Goal: Task Accomplishment & Management: Manage account settings

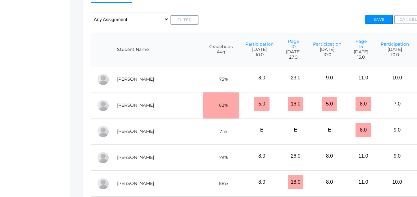
scroll to position [88, 0]
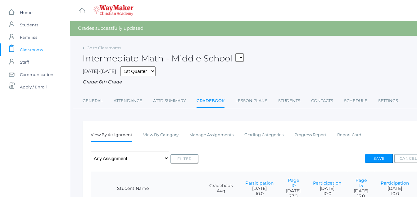
drag, startPoint x: 34, startPoint y: 48, endPoint x: 38, endPoint y: 48, distance: 3.4
click at [38, 51] on span "Classrooms" at bounding box center [31, 49] width 23 height 12
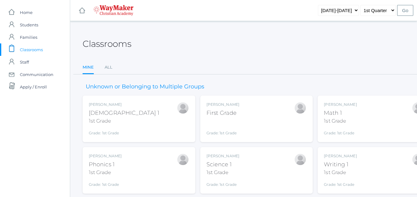
click at [352, 122] on div "1st Grade" at bounding box center [340, 120] width 33 height 7
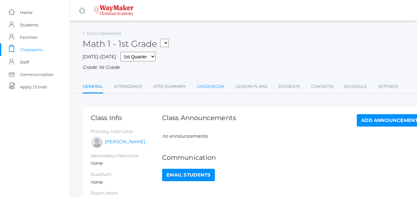
click at [206, 89] on link "Gradebook" at bounding box center [211, 86] width 28 height 12
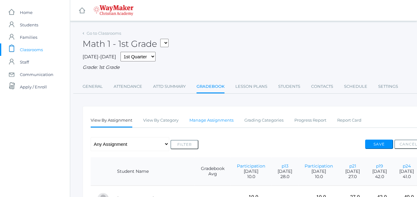
click at [217, 120] on link "Manage Assignments" at bounding box center [211, 120] width 44 height 12
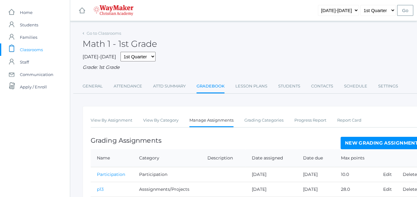
click at [390, 144] on link "New Grading Assignment" at bounding box center [381, 143] width 82 height 12
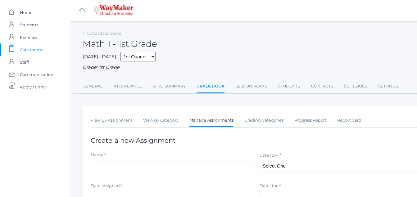
click at [94, 165] on input "Name" at bounding box center [172, 167] width 163 height 14
type input "p41"
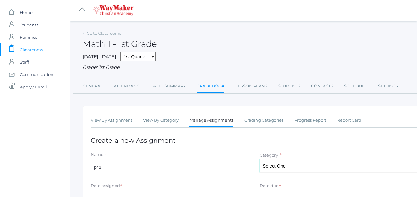
click at [284, 160] on select "Select One Asssignments/Projects Participation Tests" at bounding box center [340, 166] width 163 height 14
click at [259, 160] on select "Select One Asssignments/Projects Participation Tests" at bounding box center [340, 166] width 163 height 14
click at [284, 162] on select "Select One Asssignments/Projects Participation Tests" at bounding box center [340, 166] width 163 height 14
click at [259, 160] on select "Select One Asssignments/Projects Participation Tests" at bounding box center [340, 166] width 163 height 14
click at [281, 168] on select "Select One Asssignments/Projects Participation Tests" at bounding box center [340, 166] width 163 height 14
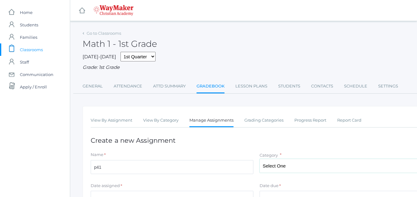
select select "1225"
click at [259, 160] on select "Select One Asssignments/Projects Participation Tests" at bounding box center [340, 166] width 163 height 14
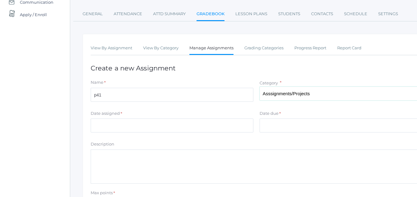
scroll to position [74, 0]
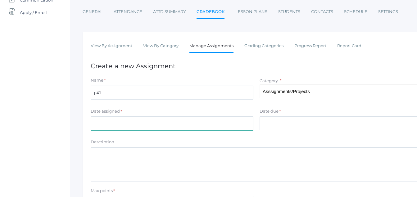
click at [102, 129] on input "Date assigned" at bounding box center [172, 123] width 163 height 14
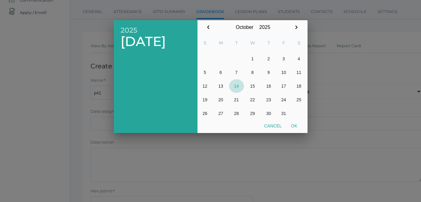
click at [241, 87] on button "14" at bounding box center [236, 86] width 15 height 14
click at [297, 124] on button "Ok" at bounding box center [295, 125] width 16 height 11
type input "[DATE]"
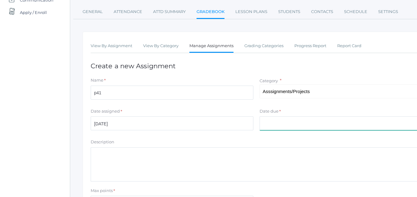
click at [271, 124] on input "Date due" at bounding box center [340, 123] width 163 height 14
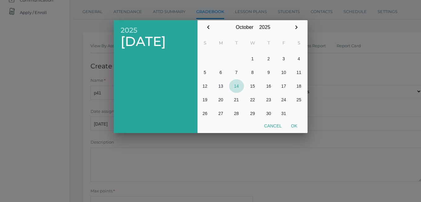
click at [236, 86] on button "14" at bounding box center [236, 86] width 15 height 14
click at [296, 127] on button "Ok" at bounding box center [295, 125] width 16 height 11
type input "2025-10-14"
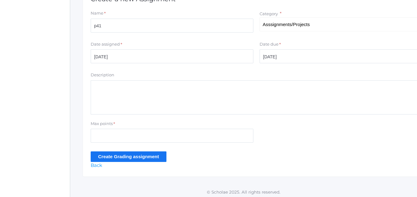
scroll to position [145, 0]
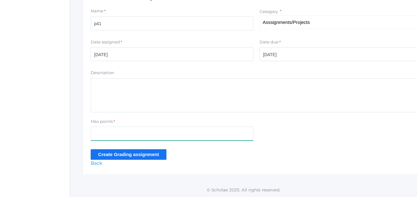
drag, startPoint x: 105, startPoint y: 131, endPoint x: 92, endPoint y: 127, distance: 13.6
click at [105, 132] on input "Max points" at bounding box center [172, 134] width 163 height 14
type input "45"
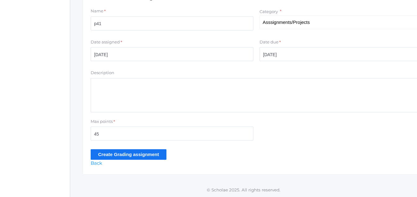
click at [144, 154] on input "Create Grading assignment" at bounding box center [129, 154] width 76 height 10
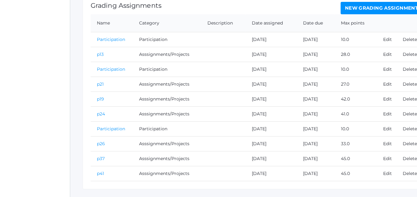
scroll to position [165, 0]
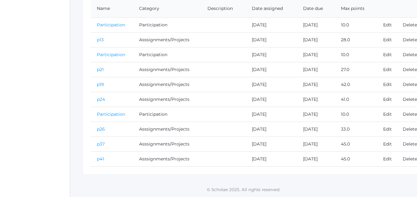
click at [104, 160] on link "p41" at bounding box center [100, 159] width 7 height 6
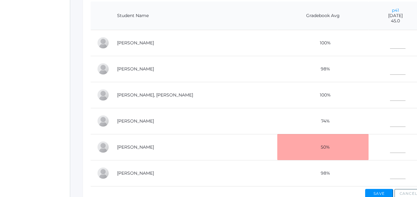
scroll to position [156, 0]
drag, startPoint x: 370, startPoint y: 117, endPoint x: 374, endPoint y: 117, distance: 4.4
click at [390, 117] on input"] "text" at bounding box center [398, 119] width 16 height 14
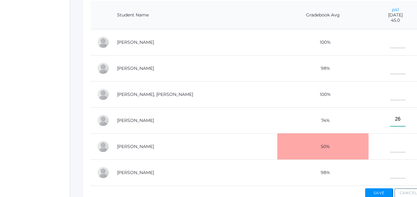
type input"] "26"
click at [390, 65] on input"] "text" at bounding box center [398, 67] width 16 height 14
type input"] "45"
click at [390, 95] on input"] "text" at bounding box center [398, 93] width 16 height 14
type input"] "45"
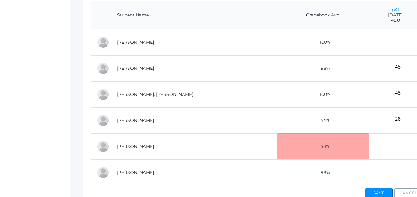
click at [372, 37] on td at bounding box center [395, 42] width 54 height 26
click at [390, 42] on input"] "text" at bounding box center [398, 41] width 16 height 14
type input"] "45"
drag, startPoint x: 376, startPoint y: 177, endPoint x: 375, endPoint y: 172, distance: 5.0
click at [390, 177] on input"] "text" at bounding box center [398, 171] width 16 height 14
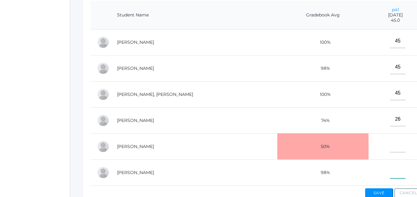
type input"] "a"
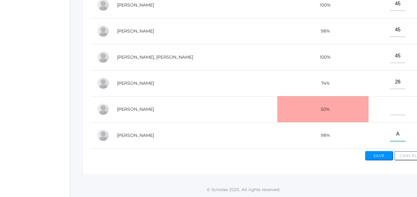
scroll to position [198, 0]
type input"] "A"
click at [379, 159] on button "Save" at bounding box center [379, 155] width 28 height 9
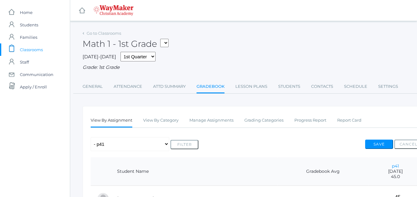
scroll to position [198, 0]
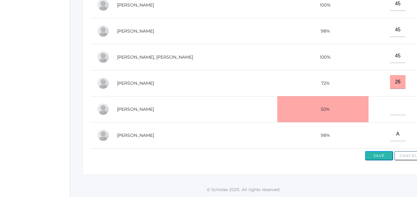
click at [376, 154] on button "Save" at bounding box center [379, 155] width 28 height 9
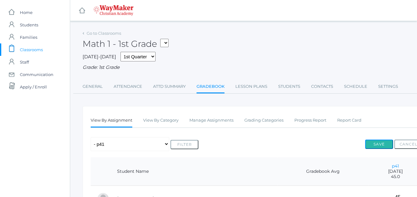
click at [381, 142] on button "Save" at bounding box center [379, 144] width 28 height 9
click at [380, 144] on button "Save" at bounding box center [379, 144] width 28 height 9
click at [28, 49] on span "Classrooms" at bounding box center [31, 49] width 23 height 12
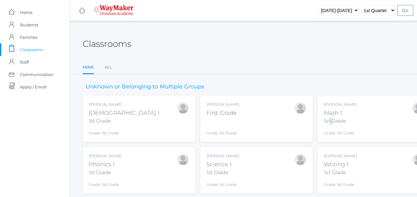
click at [333, 119] on div "1st Grade" at bounding box center [340, 120] width 33 height 7
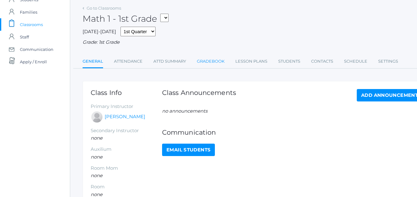
scroll to position [10, 0]
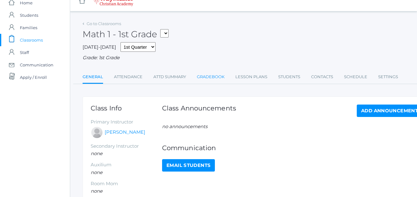
click at [210, 82] on link "Gradebook" at bounding box center [211, 77] width 28 height 12
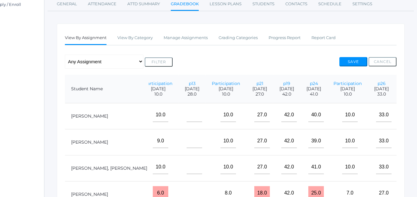
scroll to position [73, 26]
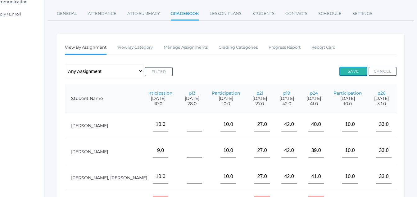
click at [354, 73] on button "Save" at bounding box center [353, 71] width 28 height 9
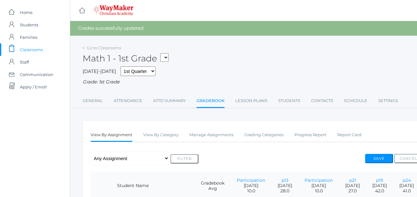
drag, startPoint x: 31, startPoint y: 48, endPoint x: 26, endPoint y: 46, distance: 5.4
click at [36, 51] on span "Classrooms" at bounding box center [31, 49] width 23 height 12
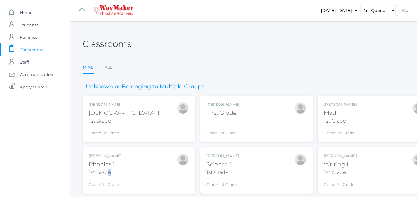
click at [112, 170] on div "1st Grade" at bounding box center [105, 172] width 33 height 7
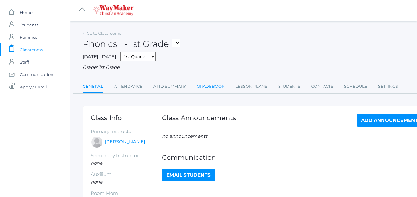
drag, startPoint x: 210, startPoint y: 88, endPoint x: 201, endPoint y: 82, distance: 11.1
click at [209, 83] on link "Gradebook" at bounding box center [211, 86] width 28 height 12
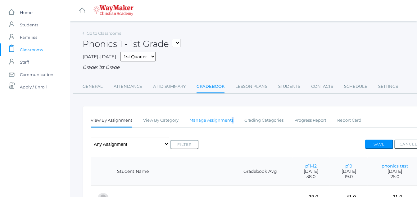
drag, startPoint x: 240, startPoint y: 117, endPoint x: 231, endPoint y: 117, distance: 8.4
click at [231, 117] on ul "View By Assignment View By Category Manage Assignments Grading Categories Progr…" at bounding box center [256, 120] width 331 height 13
drag, startPoint x: 231, startPoint y: 117, endPoint x: 219, endPoint y: 124, distance: 13.6
click at [216, 120] on link "Manage Assignments" at bounding box center [211, 120] width 44 height 12
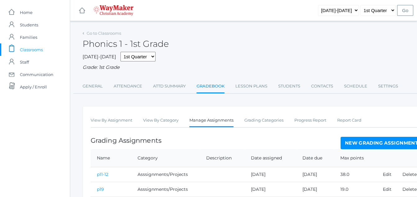
drag, startPoint x: 377, startPoint y: 143, endPoint x: 380, endPoint y: 144, distance: 3.5
click at [372, 145] on link "New Grading Assignment" at bounding box center [381, 143] width 82 height 12
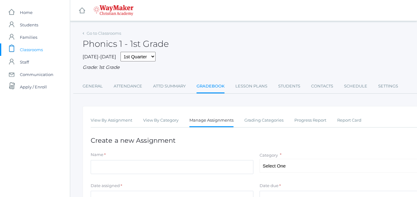
click at [372, 144] on h1 "Create a new Assignment" at bounding box center [256, 140] width 331 height 7
click at [107, 159] on div "Name *" at bounding box center [172, 156] width 163 height 8
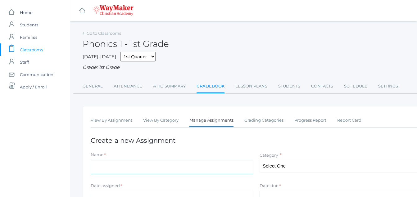
click at [94, 172] on input "Name" at bounding box center [172, 167] width 163 height 14
type input "p41"
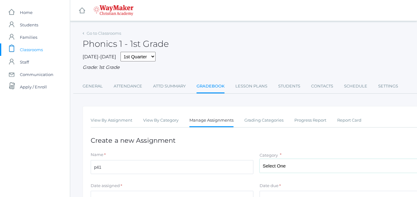
type input "[DATE]"
type input "45"
click at [269, 164] on select "Select One Participation Tests Asssignments/Projects" at bounding box center [340, 166] width 163 height 14
select select "1223"
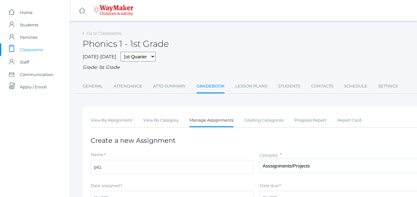
click at [259, 160] on select "Select One Participation Tests Asssignments/Projects" at bounding box center [340, 166] width 163 height 14
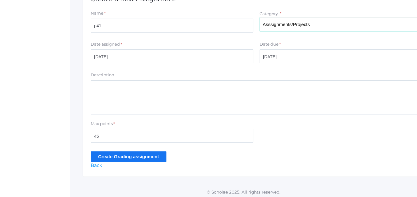
scroll to position [143, 0]
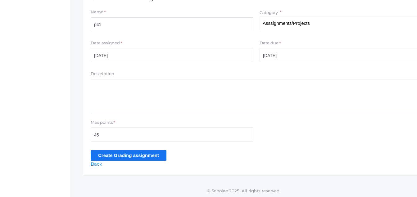
click at [150, 155] on input "Create Grading assignment" at bounding box center [129, 155] width 76 height 10
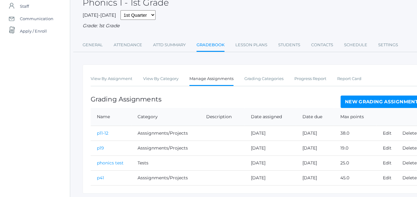
scroll to position [76, 0]
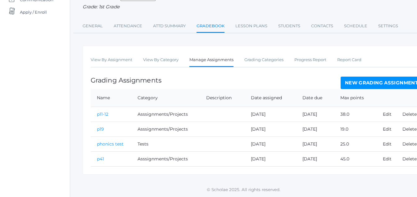
click at [101, 161] on link "p41" at bounding box center [100, 159] width 7 height 6
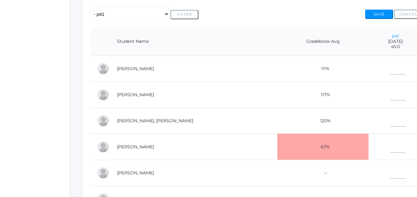
scroll to position [130, 0]
click at [390, 69] on input"] "text" at bounding box center [398, 67] width 16 height 14
type input"] "41"
click at [390, 88] on input"] "text" at bounding box center [398, 93] width 16 height 14
type input"] "42"
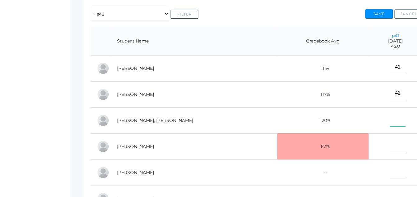
click at [390, 120] on input"] "text" at bounding box center [398, 119] width 16 height 14
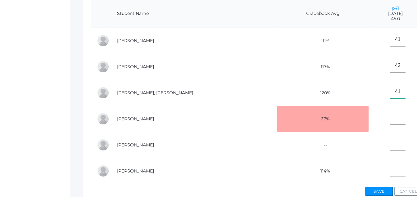
scroll to position [157, 0]
type input"] "41"
click at [390, 122] on input"] "text" at bounding box center [398, 118] width 16 height 14
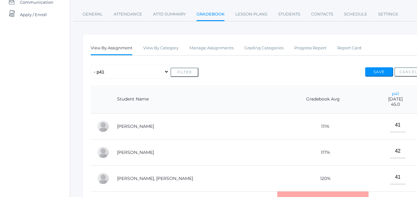
scroll to position [69, 0]
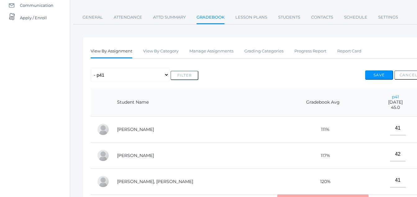
type input"] "29"
click at [378, 78] on button "Save" at bounding box center [379, 74] width 28 height 9
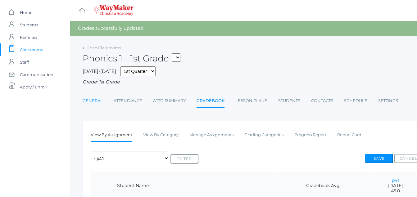
click at [101, 99] on link "General" at bounding box center [93, 101] width 20 height 12
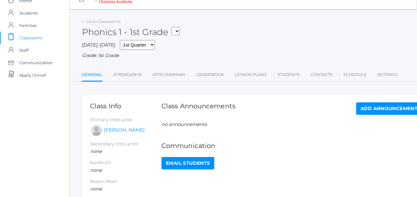
scroll to position [11, 1]
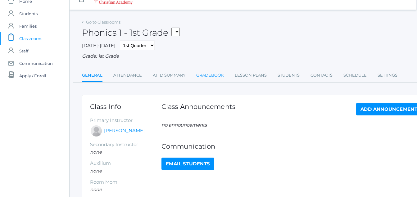
click at [214, 78] on link "Gradebook" at bounding box center [210, 75] width 28 height 12
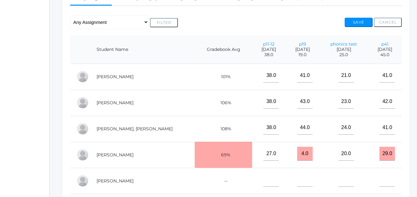
scroll to position [122, 26]
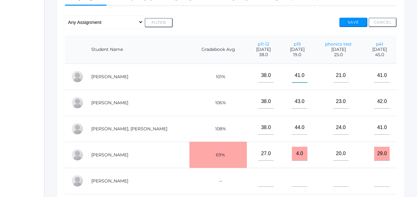
click at [292, 69] on input"] "41.0" at bounding box center [300, 76] width 16 height 14
type input"] "4"
type input"] "18"
click at [292, 102] on input"] "43.0" at bounding box center [300, 102] width 16 height 14
type input"] "4"
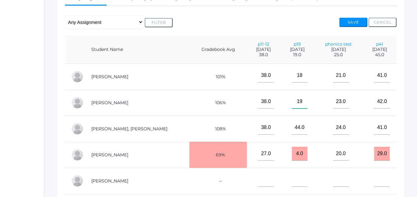
type input"] "19"
click at [292, 129] on input"] "44.0" at bounding box center [300, 128] width 16 height 14
type input"] "4"
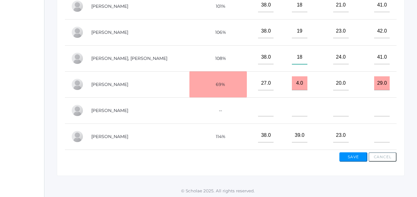
scroll to position [198, 26]
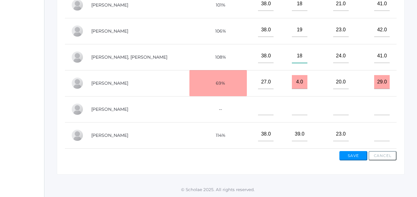
type input"] "18"
click at [292, 131] on input"] "39.0" at bounding box center [300, 134] width 16 height 14
type input"] "3"
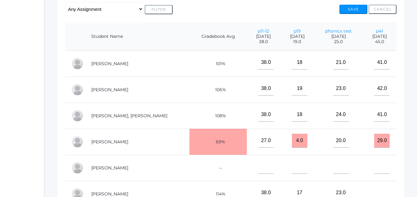
scroll to position [131, 26]
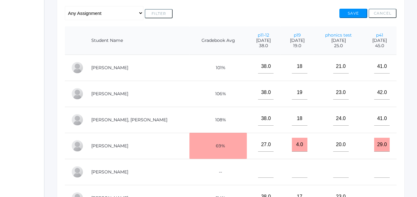
type input"] "17"
click at [352, 14] on button "Save" at bounding box center [353, 13] width 28 height 9
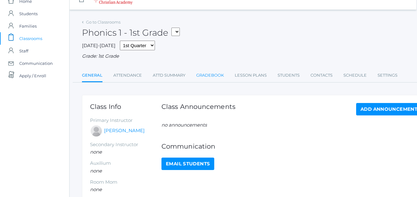
click at [215, 76] on link "Gradebook" at bounding box center [210, 75] width 28 height 12
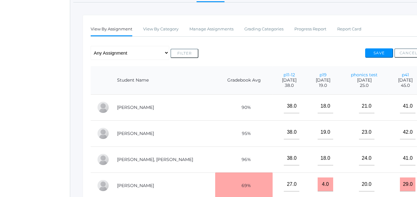
scroll to position [199, 0]
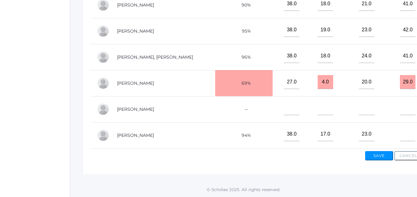
scroll to position [11, 1]
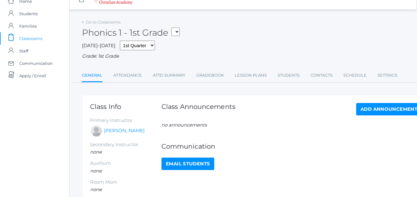
drag, startPoint x: 38, startPoint y: 40, endPoint x: 41, endPoint y: 41, distance: 3.3
click at [38, 38] on span "Classrooms" at bounding box center [30, 38] width 23 height 12
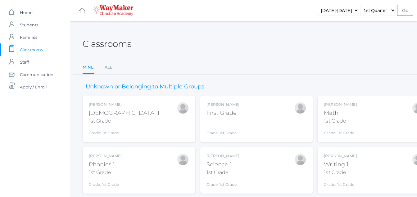
click at [34, 50] on span "Classrooms" at bounding box center [31, 49] width 23 height 12
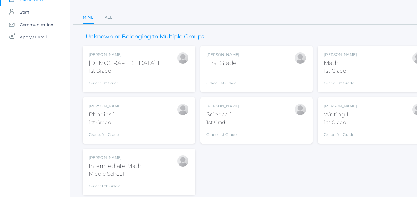
scroll to position [70, 0]
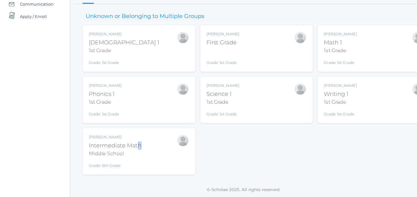
click at [143, 144] on div "Bonnie Posey Intermediate Math Middle School Grade: 6th Grade INTERMATH" at bounding box center [139, 151] width 100 height 34
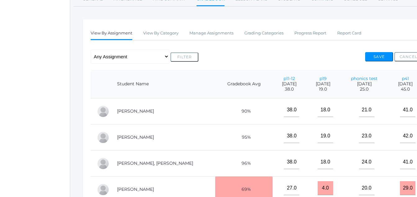
scroll to position [100, 0]
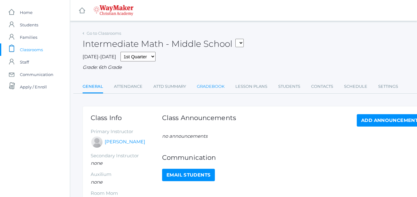
drag, startPoint x: 0, startPoint y: 0, endPoint x: 217, endPoint y: 87, distance: 233.9
click at [216, 87] on link "Gradebook" at bounding box center [211, 86] width 28 height 12
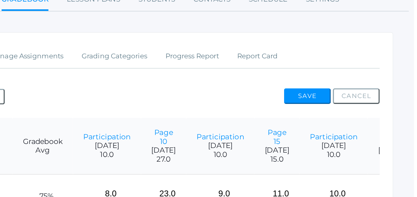
scroll to position [84, 26]
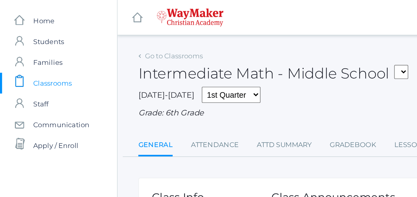
click at [34, 52] on span "Classrooms" at bounding box center [31, 49] width 23 height 12
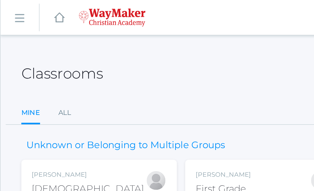
click at [176, 64] on ul "Mine All" at bounding box center [157, 67] width 289 height 13
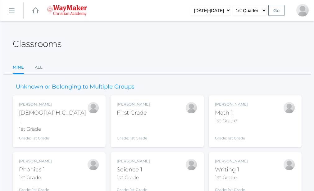
scroll to position [70, 0]
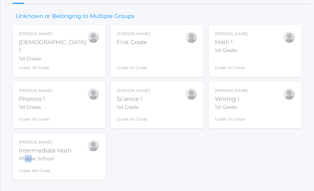
click at [32, 155] on div "Middle School" at bounding box center [45, 158] width 53 height 7
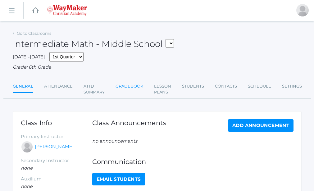
drag, startPoint x: 128, startPoint y: 86, endPoint x: 133, endPoint y: 87, distance: 4.7
click at [136, 88] on link "Gradebook" at bounding box center [129, 86] width 28 height 12
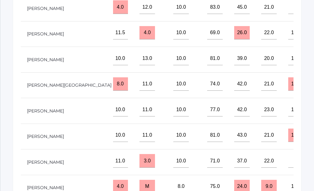
scroll to position [211, 0]
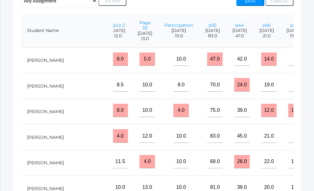
scroll to position [147, 0]
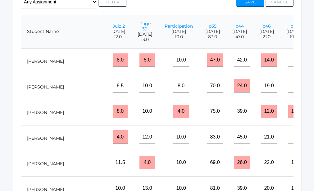
type input"] "20"
drag, startPoint x: 279, startPoint y: 69, endPoint x: 286, endPoint y: 64, distance: 8.2
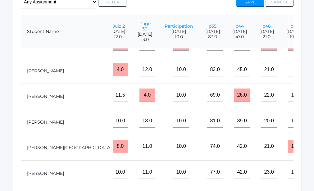
scroll to position [82, 484]
type input"] "16"
type input"] "21"
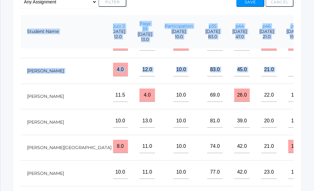
click at [289, 63] on form "Student Name Gradebook Avg Participation 2025-09-09 10.0 Page 10 2025-09-10 27.…" at bounding box center [157, 139] width 272 height 248
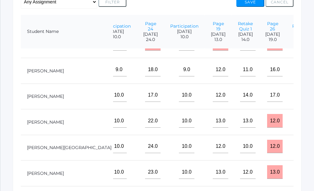
scroll to position [82, 209]
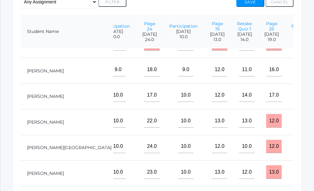
type input"] "25"
click at [266, 66] on input"] "16.0" at bounding box center [274, 70] width 16 height 14
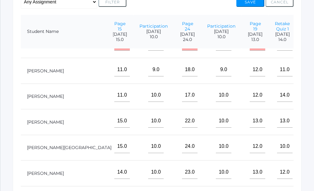
scroll to position [82, 169]
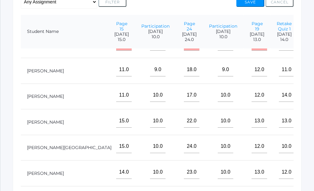
type input"] "18.0"
click at [251, 65] on input"] "12.0" at bounding box center [259, 70] width 16 height 14
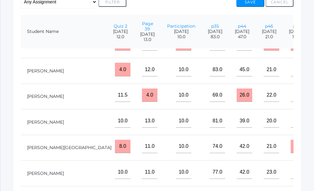
scroll to position [82, 484]
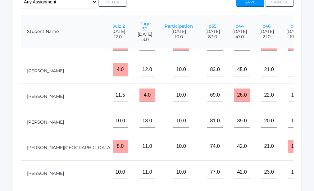
type input"] "13.0"
click at [254, 3] on button "Save" at bounding box center [250, 2] width 28 height 9
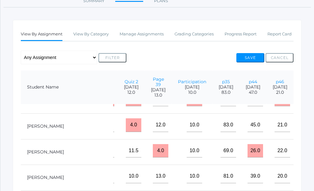
scroll to position [81, 484]
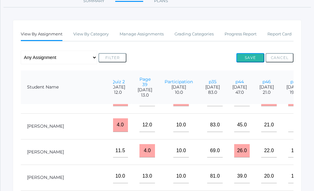
click at [248, 56] on button "Save" at bounding box center [250, 57] width 28 height 9
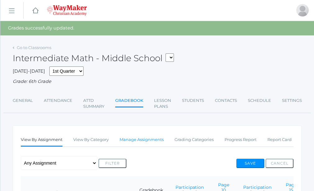
click at [140, 140] on link "Manage Assignments" at bounding box center [141, 139] width 44 height 12
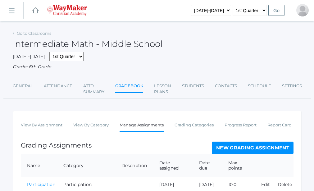
click at [267, 147] on link "New Grading Assignment" at bounding box center [253, 148] width 82 height 12
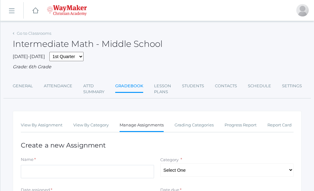
drag, startPoint x: 265, startPoint y: 145, endPoint x: 268, endPoint y: 146, distance: 3.4
click at [268, 146] on h1 "Create a new Assignment" at bounding box center [157, 145] width 272 height 7
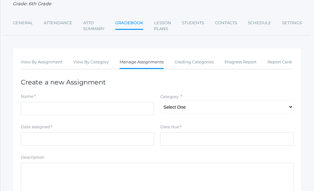
scroll to position [64, 0]
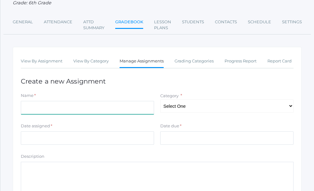
click at [32, 112] on input "Name" at bounding box center [87, 108] width 133 height 14
type input "p53"
click at [197, 101] on select "Select One Participation Asssignments/Projects Tests" at bounding box center [226, 106] width 133 height 14
select select "1234"
click at [160, 100] on select "Select One Participation Asssignments/Projects Tests" at bounding box center [226, 106] width 133 height 14
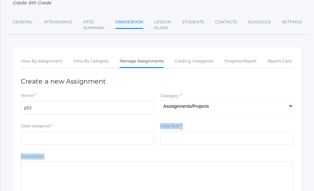
drag, startPoint x: 43, startPoint y: 149, endPoint x: 41, endPoint y: 146, distance: 4.4
click at [41, 146] on form "Name * p53 Category * Select One Participation Asssignments/Projects Tests Date…" at bounding box center [157, 167] width 272 height 150
click at [35, 138] on input "Date assigned" at bounding box center [87, 138] width 133 height 14
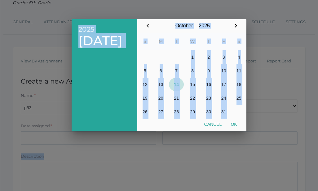
click at [182, 88] on button "14" at bounding box center [176, 85] width 15 height 14
click at [236, 129] on button "Ok" at bounding box center [234, 124] width 15 height 11
type input "[DATE]"
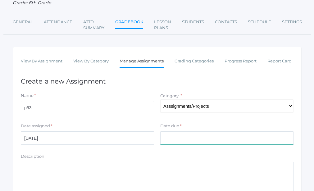
drag, startPoint x: 182, startPoint y: 140, endPoint x: 178, endPoint y: 138, distance: 3.6
click at [177, 140] on input "Date due" at bounding box center [226, 138] width 133 height 14
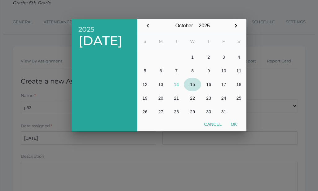
click at [196, 85] on button "15" at bounding box center [192, 85] width 17 height 14
click at [237, 129] on button "Ok" at bounding box center [234, 124] width 15 height 11
type input "[DATE]"
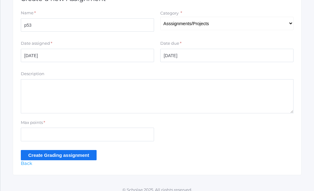
scroll to position [154, 0]
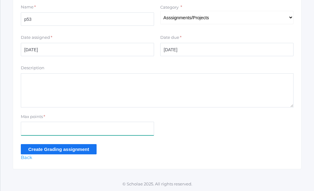
click at [30, 132] on input "Max points" at bounding box center [87, 129] width 133 height 14
type input "21"
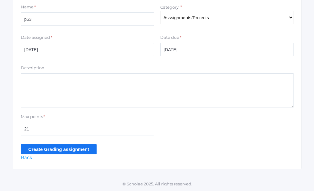
click at [53, 149] on input "Create Grading assignment" at bounding box center [59, 149] width 76 height 10
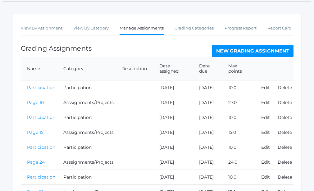
scroll to position [100, 0]
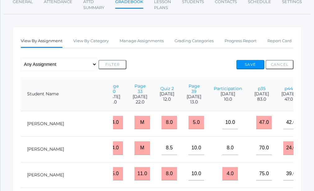
scroll to position [0, 484]
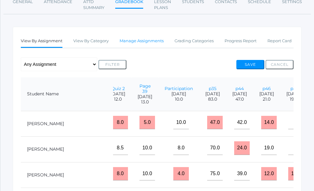
click at [148, 42] on link "Manage Assignments" at bounding box center [141, 41] width 44 height 12
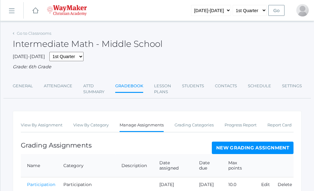
click at [235, 154] on link "New Grading Assignment" at bounding box center [253, 148] width 82 height 12
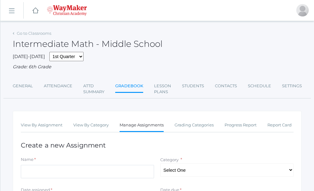
click at [33, 181] on div "Name *" at bounding box center [87, 168] width 139 height 24
click at [28, 176] on input "Name" at bounding box center [87, 172] width 133 height 14
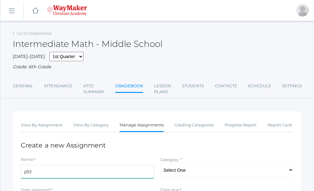
type input "p53"
click at [192, 172] on select "Select One Participation Asssignments/Projects Tests" at bounding box center [226, 170] width 133 height 14
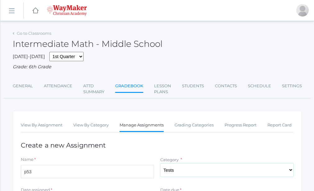
click at [160, 164] on select "Select One Participation Asssignments/Projects Tests" at bounding box center [226, 170] width 133 height 14
click at [183, 176] on select "Select One Participation Asssignments/Projects Tests" at bounding box center [226, 170] width 133 height 14
select select "1234"
click at [160, 164] on select "Select One Participation Asssignments/Projects Tests" at bounding box center [226, 170] width 133 height 14
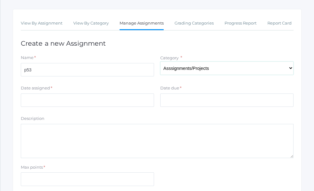
scroll to position [102, 0]
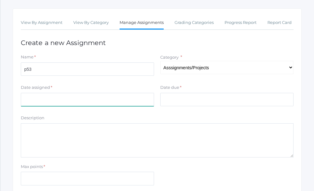
click at [33, 106] on input "Date assigned" at bounding box center [87, 100] width 133 height 14
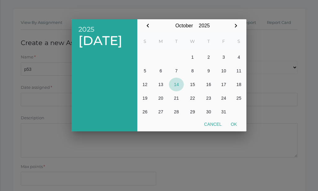
drag, startPoint x: 182, startPoint y: 88, endPoint x: 173, endPoint y: 81, distance: 10.6
click at [182, 89] on table "S M T W T F S 1 2 3 4 5 6 7 8 9 10 11 12 13 14 15 16 17 18 19 20 21 22 23 24 25…" at bounding box center [191, 76] width 109 height 86
drag, startPoint x: 247, startPoint y: 137, endPoint x: 241, endPoint y: 131, distance: 9.0
click at [247, 137] on div at bounding box center [159, 71] width 318 height 239
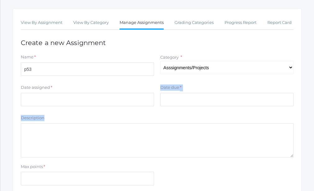
click at [59, 111] on form "Name * p53 Category * Select One Participation Asssignments/Projects Tests Date…" at bounding box center [157, 129] width 272 height 150
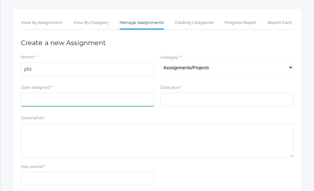
drag, startPoint x: 59, startPoint y: 111, endPoint x: 34, endPoint y: 101, distance: 27.3
click at [34, 95] on input "Date assigned" at bounding box center [87, 100] width 133 height 14
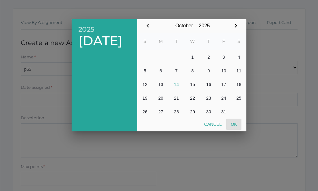
click at [235, 119] on button "Ok" at bounding box center [234, 124] width 15 height 11
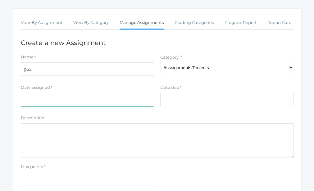
click at [43, 92] on div "Date assigned * 2025 Tue, Oct 14 October January February March April May June …" at bounding box center [87, 95] width 133 height 22
click at [48, 97] on input "Date assigned" at bounding box center [87, 100] width 133 height 14
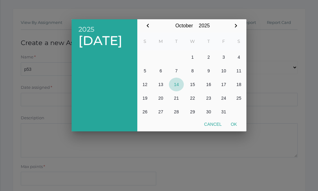
click at [185, 78] on table "S M T W T F S 1 2 3 4 5 6 7 8 9 10 11 12 13 14 15 16 17 18 19 20 21 22 23 24 25…" at bounding box center [191, 76] width 109 height 86
click at [241, 121] on button "Ok" at bounding box center [234, 124] width 15 height 11
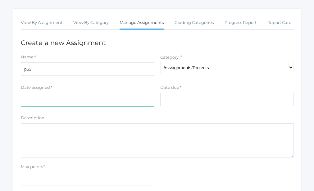
click at [28, 104] on input "Date assigned" at bounding box center [87, 100] width 133 height 14
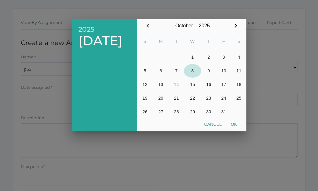
click at [184, 73] on tr "5 6 7 8 9 10 11" at bounding box center [191, 71] width 109 height 14
click at [192, 72] on button "8" at bounding box center [192, 71] width 17 height 14
click at [177, 83] on button "14" at bounding box center [176, 85] width 15 height 14
drag, startPoint x: 234, startPoint y: 124, endPoint x: 232, endPoint y: 119, distance: 6.2
click at [233, 120] on button "Ok" at bounding box center [234, 124] width 15 height 11
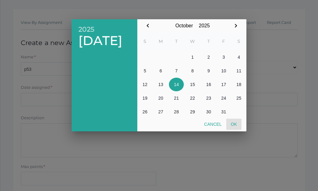
type input "[DATE]"
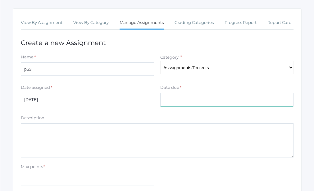
click at [168, 102] on input "Date due" at bounding box center [226, 100] width 133 height 14
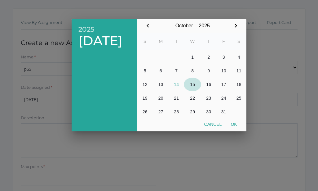
click at [193, 84] on button "15" at bounding box center [192, 85] width 17 height 14
click at [232, 123] on button "Ok" at bounding box center [234, 124] width 15 height 11
type input "[DATE]"
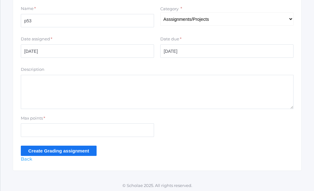
scroll to position [154, 0]
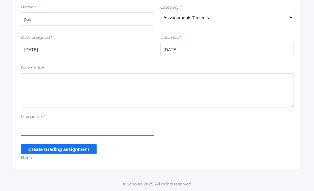
click at [25, 127] on input "Max points" at bounding box center [87, 129] width 133 height 14
type input "21"
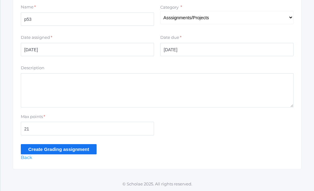
drag, startPoint x: 38, startPoint y: 148, endPoint x: 35, endPoint y: 145, distance: 4.8
click at [37, 147] on input "Create Grading assignment" at bounding box center [59, 149] width 76 height 10
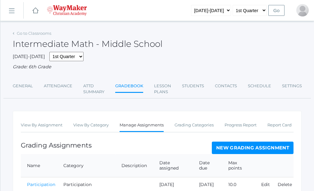
scroll to position [154, 0]
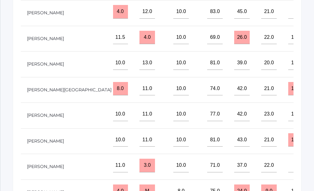
scroll to position [220, 0]
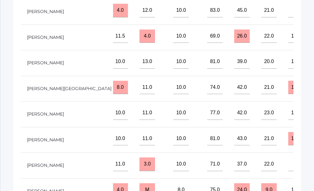
drag, startPoint x: 280, startPoint y: 135, endPoint x: 285, endPoint y: 139, distance: 6.9
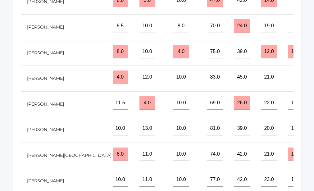
scroll to position [222, 0]
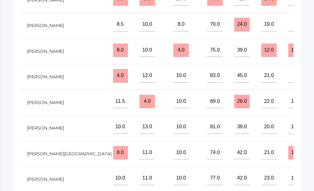
type input"] "22"
click at [288, 83] on input"] "text" at bounding box center [296, 76] width 16 height 14
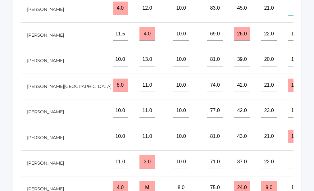
scroll to position [83, 484]
type input"] "19"
click at [288, 155] on input"] "text" at bounding box center [296, 162] width 16 height 14
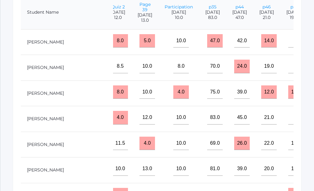
scroll to position [180, 0]
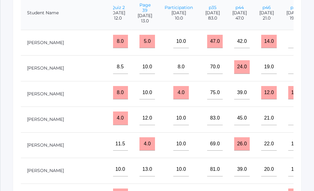
type input"] "15"
click at [288, 48] on input"] "text" at bounding box center [296, 42] width 16 height 14
type input"] "13"
click at [288, 151] on input"] "15.0" at bounding box center [296, 144] width 16 height 14
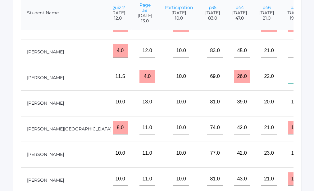
scroll to position [68, 484]
type input"] "18"
click at [261, 109] on input"] "20.0" at bounding box center [269, 102] width 16 height 14
click at [253, 113] on td "210" at bounding box center [266, 104] width 27 height 26
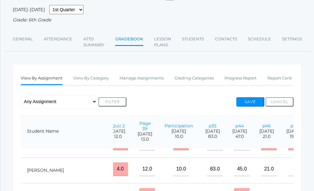
scroll to position [62, 0]
type input"] "21"
click at [250, 103] on button "Save" at bounding box center [250, 101] width 28 height 9
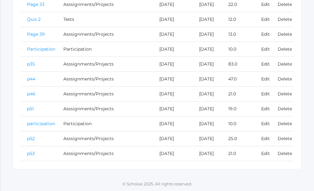
scroll to position [496, 0]
drag, startPoint x: 29, startPoint y: 151, endPoint x: 32, endPoint y: 155, distance: 4.6
drag, startPoint x: 37, startPoint y: 154, endPoint x: 32, endPoint y: 149, distance: 6.4
click at [36, 153] on td "p53" at bounding box center [39, 153] width 36 height 15
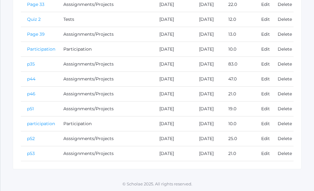
click at [39, 158] on td "p53" at bounding box center [39, 153] width 36 height 15
click at [40, 160] on td "p53" at bounding box center [39, 153] width 36 height 15
drag, startPoint x: 36, startPoint y: 155, endPoint x: 38, endPoint y: 160, distance: 4.3
click at [38, 160] on td "p53" at bounding box center [39, 153] width 36 height 15
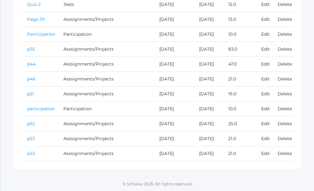
scroll to position [516, 0]
click at [283, 152] on link "Delete" at bounding box center [284, 154] width 14 height 6
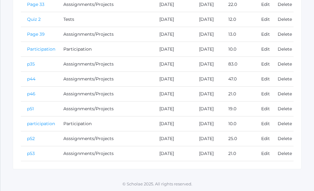
scroll to position [496, 0]
click at [35, 148] on td "p53" at bounding box center [39, 153] width 36 height 15
click at [36, 149] on td "p53" at bounding box center [39, 153] width 36 height 15
click at [32, 151] on link "p53" at bounding box center [31, 154] width 8 height 6
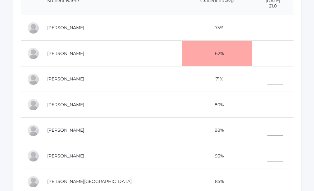
scroll to position [176, 0]
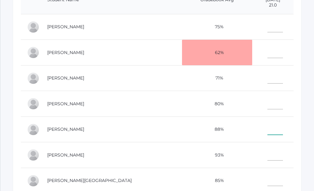
click at [267, 133] on input"] "text" at bounding box center [275, 128] width 16 height 14
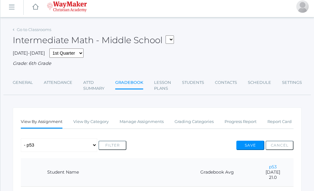
scroll to position [0, 0]
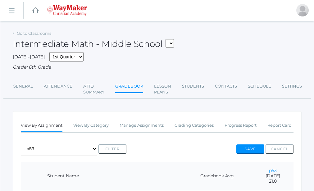
type input"] "18"
click at [247, 150] on button "Save" at bounding box center [250, 148] width 28 height 9
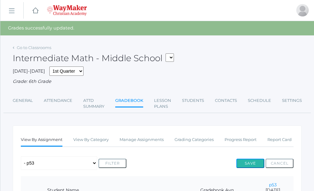
click at [248, 166] on button "Save" at bounding box center [250, 163] width 28 height 9
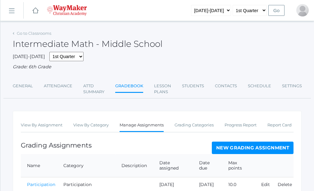
scroll to position [482, 0]
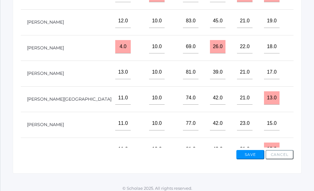
scroll to position [282, 0]
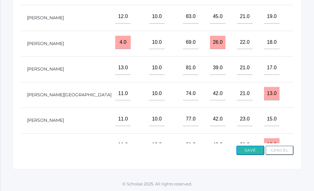
drag, startPoint x: 251, startPoint y: 156, endPoint x: 245, endPoint y: 144, distance: 12.9
click at [246, 146] on button "Save" at bounding box center [250, 150] width 28 height 9
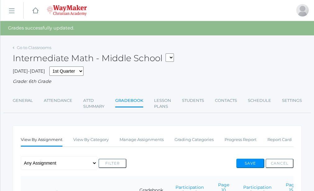
scroll to position [282, 0]
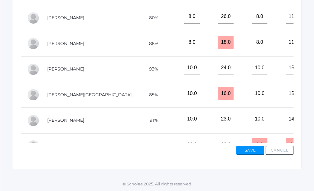
drag, startPoint x: 0, startPoint y: 0, endPoint x: 3, endPoint y: -10, distance: 10.6
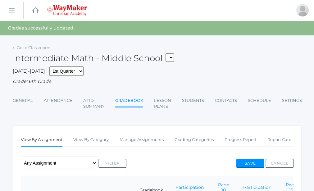
scroll to position [62, 0]
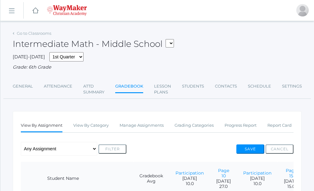
scroll to position [147, 0]
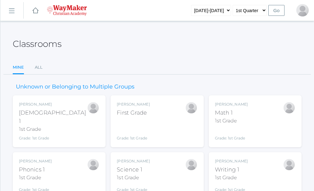
scroll to position [70, 0]
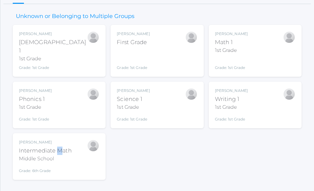
drag, startPoint x: 59, startPoint y: 146, endPoint x: 63, endPoint y: 147, distance: 3.8
click at [63, 147] on div "Intermediate Math" at bounding box center [45, 150] width 53 height 8
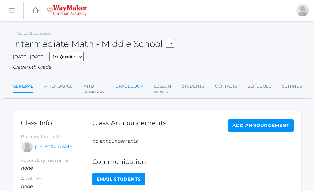
drag, startPoint x: 141, startPoint y: 90, endPoint x: 131, endPoint y: 81, distance: 13.6
drag, startPoint x: 132, startPoint y: 84, endPoint x: 124, endPoint y: 85, distance: 8.1
drag, startPoint x: 124, startPoint y: 85, endPoint x: 121, endPoint y: 87, distance: 4.2
click at [121, 87] on link "Gradebook" at bounding box center [129, 86] width 28 height 12
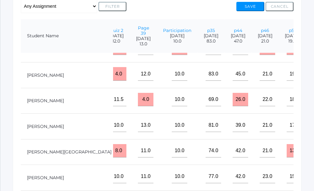
scroll to position [82, 509]
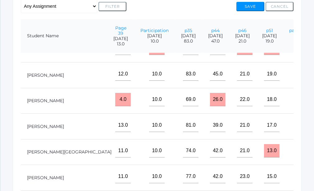
click at [256, 53] on th "p51 [DATE] 19.0" at bounding box center [269, 36] width 27 height 34
click at [256, 51] on th "p51 [DATE] 19.0" at bounding box center [269, 36] width 27 height 34
drag, startPoint x: 189, startPoint y: 49, endPoint x: 195, endPoint y: 50, distance: 5.4
click at [256, 50] on th "p51 2025-10-10 19.0" at bounding box center [269, 36] width 27 height 34
drag, startPoint x: 195, startPoint y: 50, endPoint x: 190, endPoint y: 51, distance: 4.4
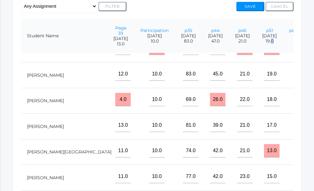
click at [262, 44] on span "19.0" at bounding box center [269, 40] width 15 height 5
click at [256, 51] on th "p51 2025-10-10 19.0" at bounding box center [269, 36] width 27 height 34
click at [262, 44] on span "19.0" at bounding box center [269, 40] width 15 height 5
drag, startPoint x: 191, startPoint y: 52, endPoint x: 193, endPoint y: 35, distance: 16.5
click at [256, 35] on th "p51 2025-10-10 19.0" at bounding box center [269, 36] width 27 height 34
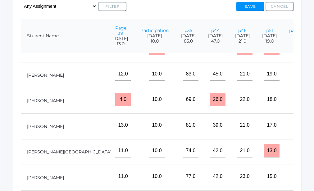
click at [266, 33] on link "p51" at bounding box center [269, 31] width 7 height 6
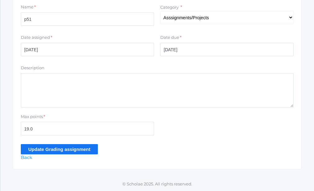
scroll to position [154, 0]
drag, startPoint x: 28, startPoint y: 128, endPoint x: 35, endPoint y: 131, distance: 8.0
click at [35, 131] on input "19.0" at bounding box center [87, 129] width 133 height 14
click at [32, 126] on input "200" at bounding box center [87, 129] width 133 height 14
type input "20"
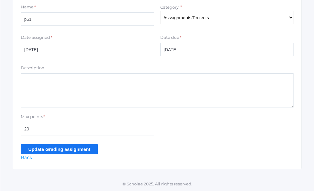
click at [61, 158] on div "View By Assignment View By Category Manage Assignments Grading Categories Progr…" at bounding box center [157, 63] width 289 height 211
click at [56, 146] on input "Update Grading assignment" at bounding box center [59, 149] width 77 height 10
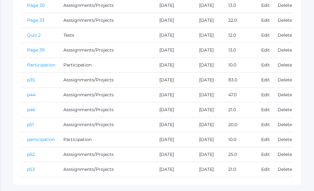
scroll to position [361, 0]
